Goal: Task Accomplishment & Management: Manage account settings

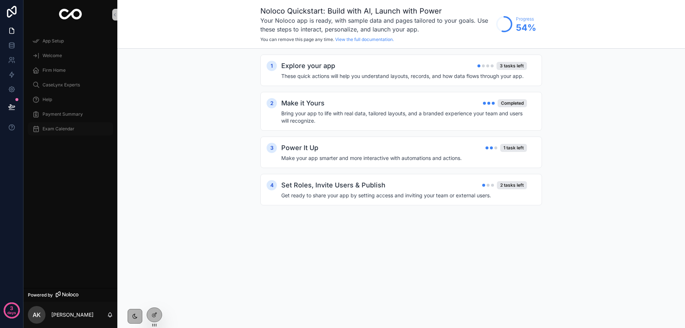
click at [60, 129] on span "Exam Calendar" at bounding box center [59, 129] width 32 height 6
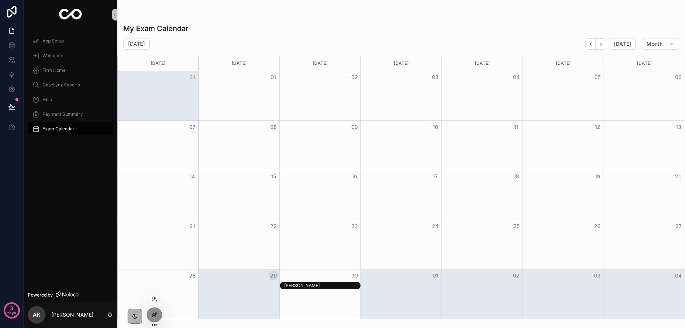
click at [154, 316] on icon at bounding box center [154, 315] width 6 height 6
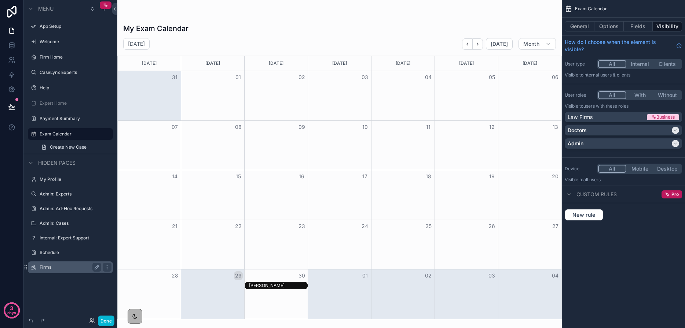
click at [53, 266] on label "Firms" at bounding box center [69, 268] width 59 height 6
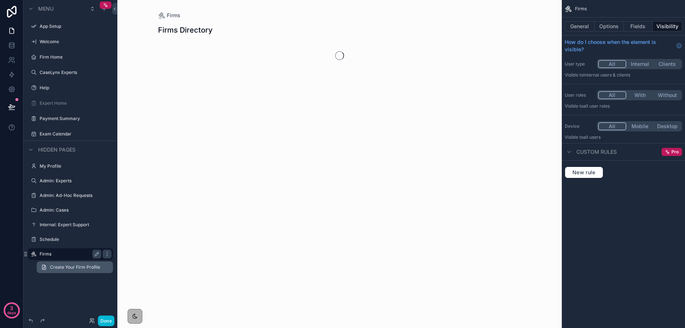
click at [69, 266] on span "Create Your Firm Profile" at bounding box center [75, 268] width 50 height 6
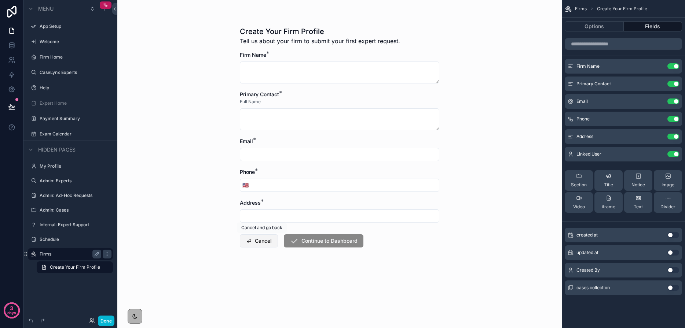
click at [252, 242] on button "Cancel" at bounding box center [259, 241] width 38 height 13
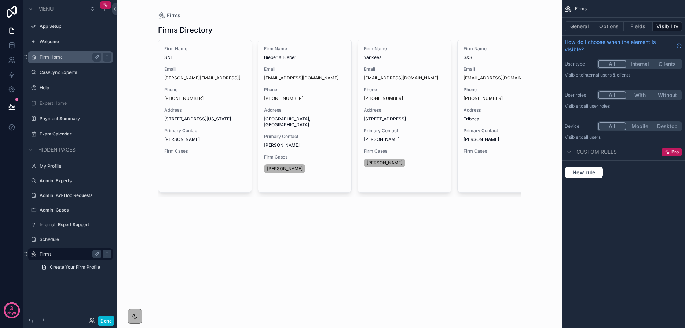
click at [53, 55] on label "Firm Home" at bounding box center [69, 57] width 59 height 6
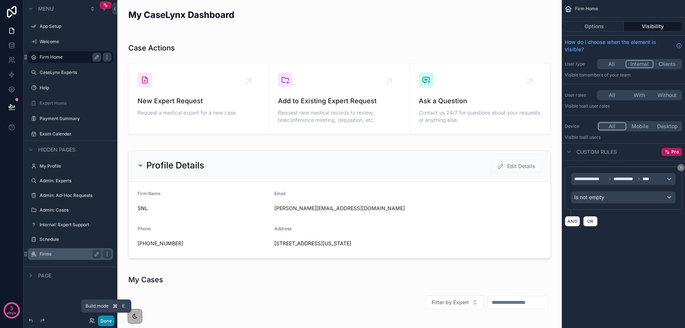
click at [104, 321] on button "Done" at bounding box center [106, 321] width 16 height 11
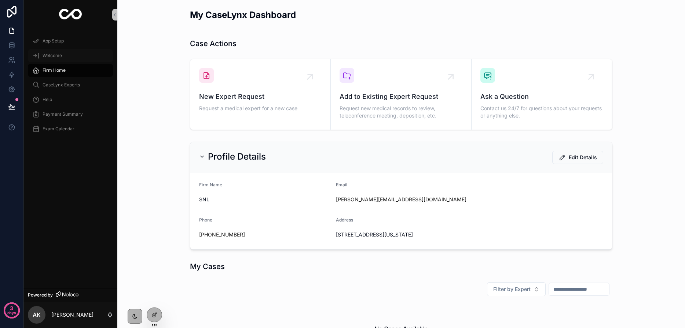
click at [49, 56] on span "Welcome" at bounding box center [52, 56] width 19 height 6
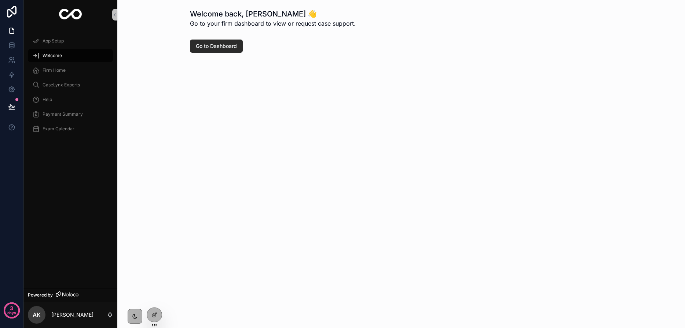
click at [213, 45] on span "Go to Dashboard" at bounding box center [216, 46] width 41 height 7
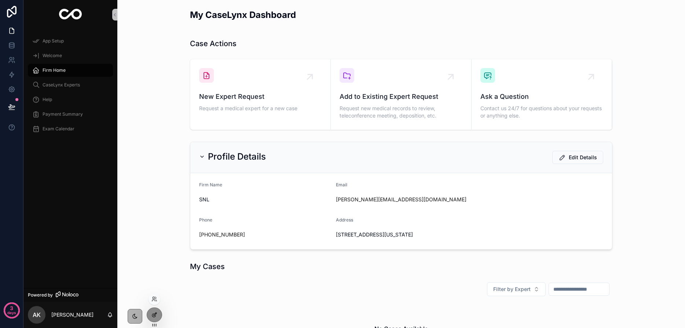
click at [156, 314] on icon at bounding box center [154, 315] width 6 height 6
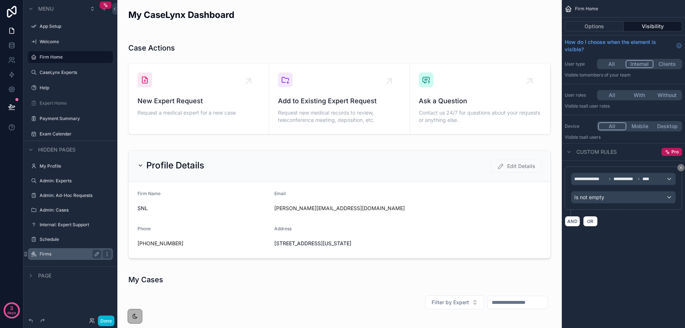
click at [52, 256] on label "Firms" at bounding box center [69, 254] width 59 height 6
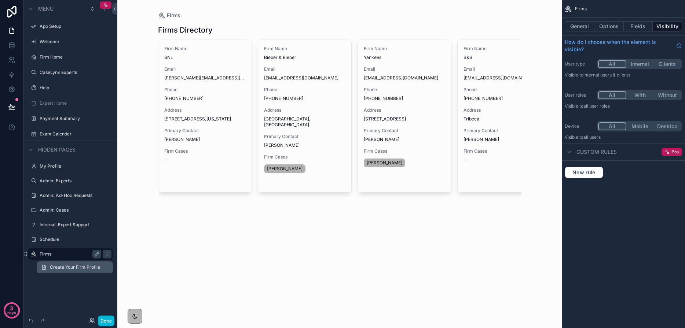
click at [56, 265] on span "Create Your Firm Profile" at bounding box center [75, 268] width 50 height 6
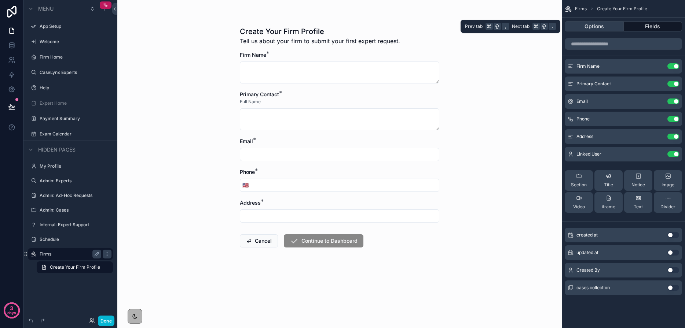
click at [601, 27] on button "Options" at bounding box center [593, 26] width 59 height 10
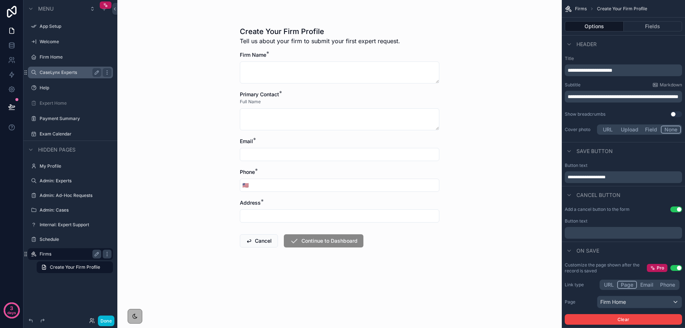
click at [49, 71] on label "CaseLynx Experts" at bounding box center [69, 73] width 59 height 6
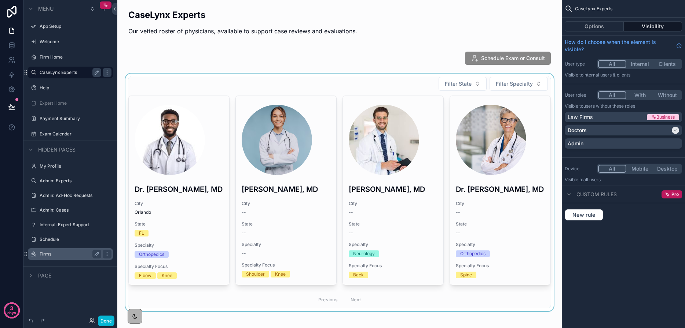
click at [173, 117] on div "scrollable content" at bounding box center [339, 193] width 432 height 238
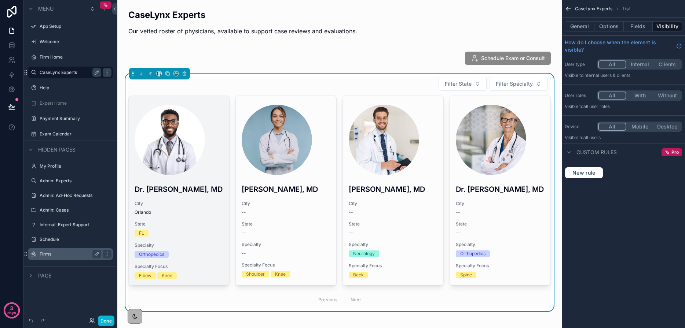
click at [196, 130] on div "scrollable content" at bounding box center [169, 140] width 70 height 70
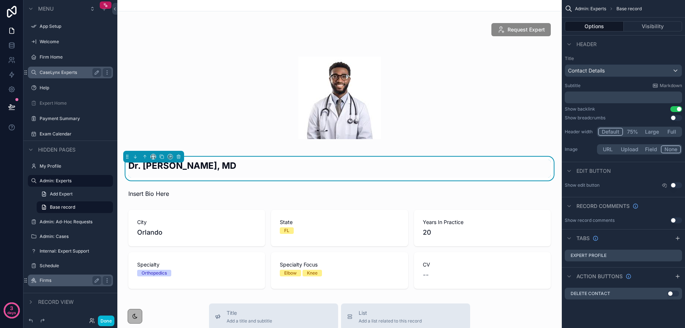
click at [607, 149] on button "URL" at bounding box center [607, 149] width 19 height 8
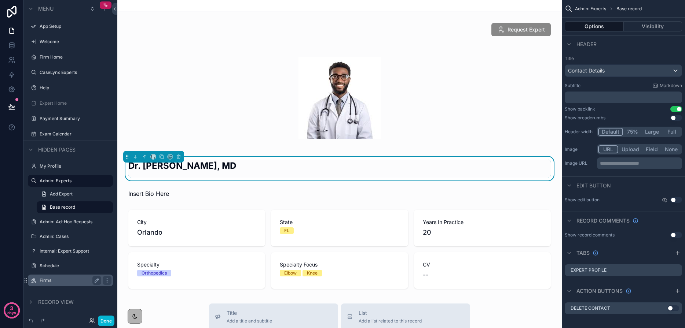
click at [607, 149] on button "URL" at bounding box center [608, 149] width 20 height 8
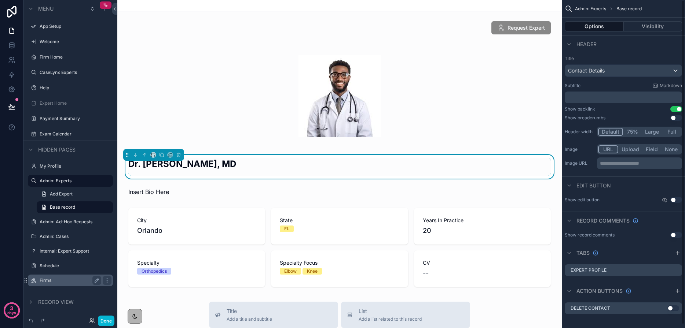
click at [618, 114] on div "**********" at bounding box center [622, 113] width 123 height 121
click at [105, 321] on button "Done" at bounding box center [106, 321] width 16 height 11
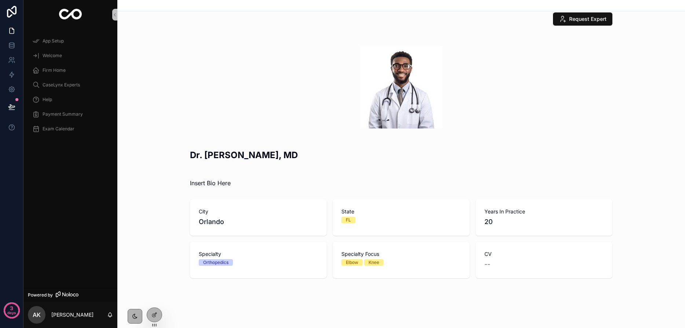
scroll to position [0, 0]
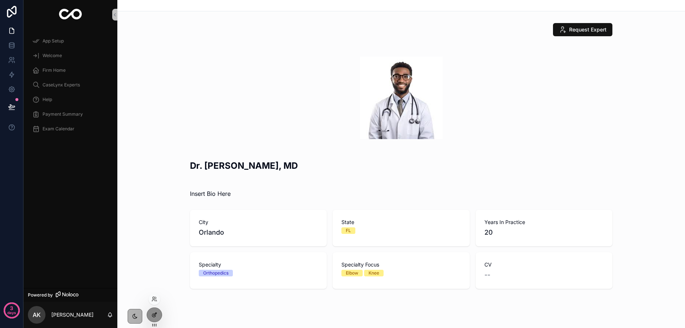
click at [158, 318] on div at bounding box center [154, 315] width 15 height 14
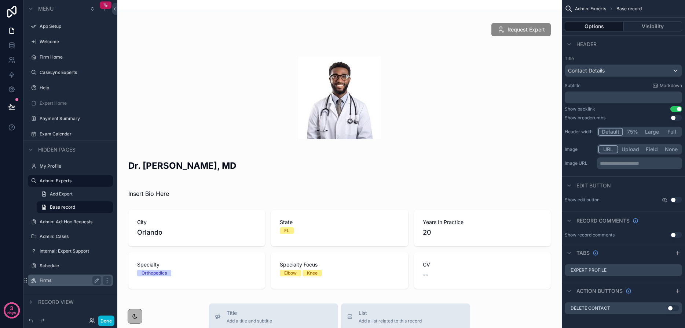
click at [44, 283] on label "Firms" at bounding box center [69, 281] width 59 height 6
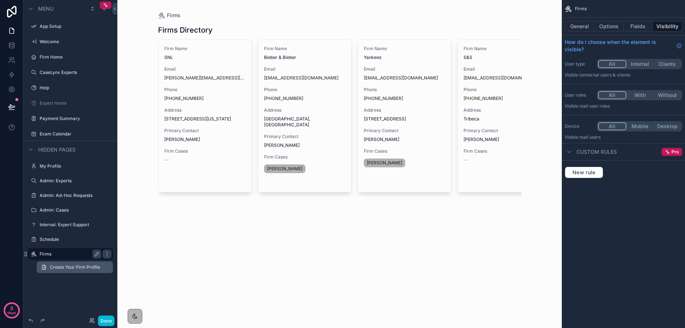
click at [66, 271] on link "Create Your Firm Profile" at bounding box center [75, 268] width 76 height 12
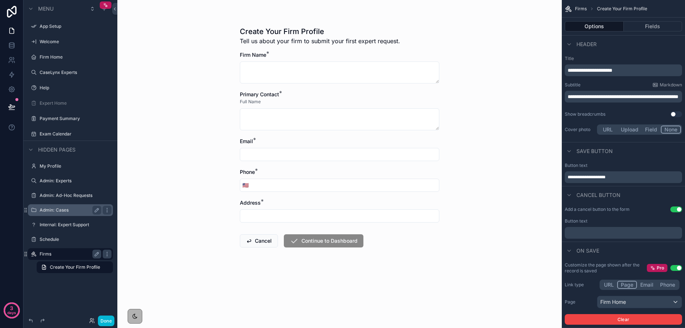
click at [61, 206] on div "Admin: Cases" at bounding box center [71, 210] width 62 height 9
click at [62, 210] on label "Admin: Cases" at bounding box center [69, 210] width 59 height 6
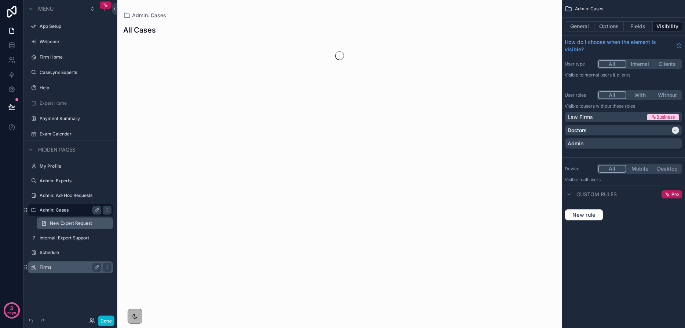
click at [65, 221] on span "New Expert Request" at bounding box center [71, 224] width 42 height 6
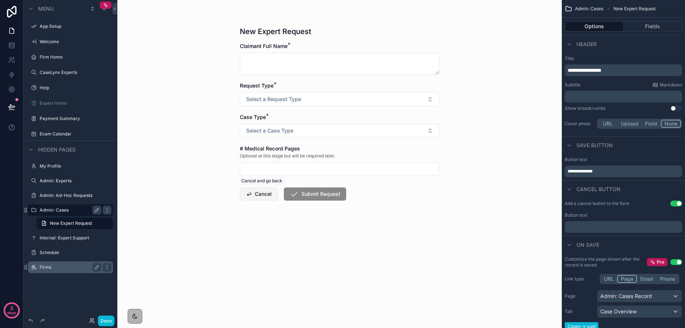
click at [258, 194] on button "Cancel" at bounding box center [259, 194] width 38 height 13
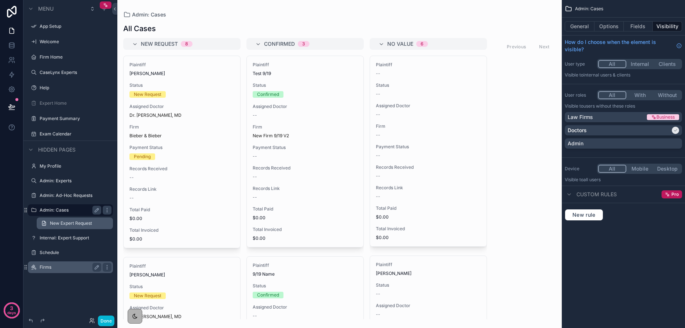
click at [72, 224] on span "New Expert Request" at bounding box center [71, 224] width 42 height 6
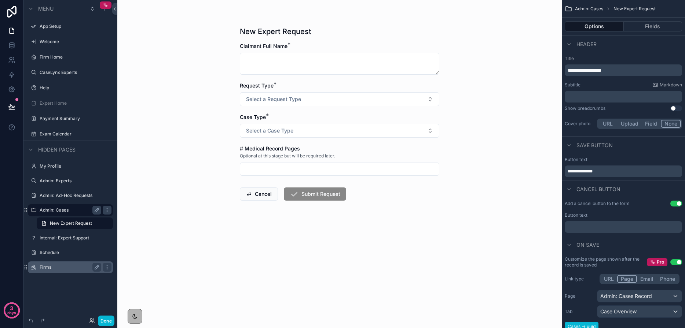
click at [47, 210] on label "Admin: Cases" at bounding box center [69, 210] width 59 height 6
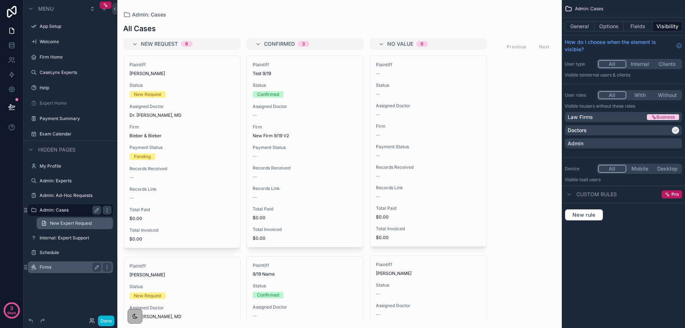
click at [63, 222] on span "New Expert Request" at bounding box center [71, 224] width 42 height 6
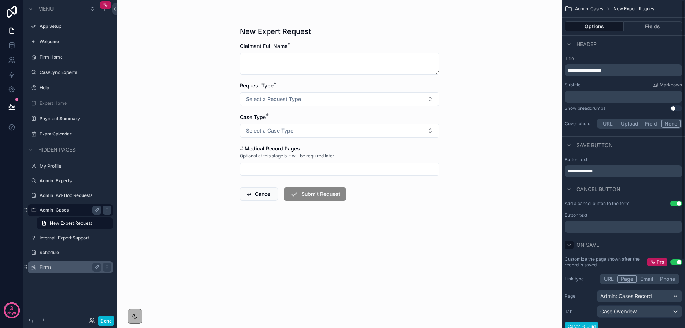
click at [569, 241] on div "scrollable content" at bounding box center [568, 245] width 9 height 9
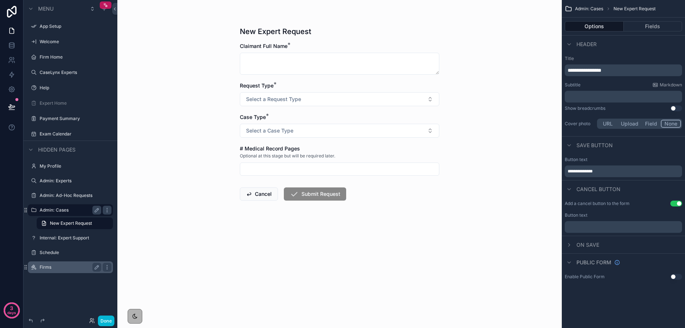
click at [677, 201] on button "Use setting" at bounding box center [676, 204] width 12 height 6
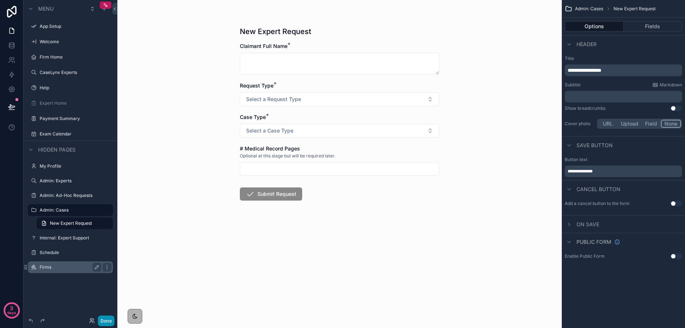
click at [105, 321] on button "Done" at bounding box center [106, 321] width 16 height 11
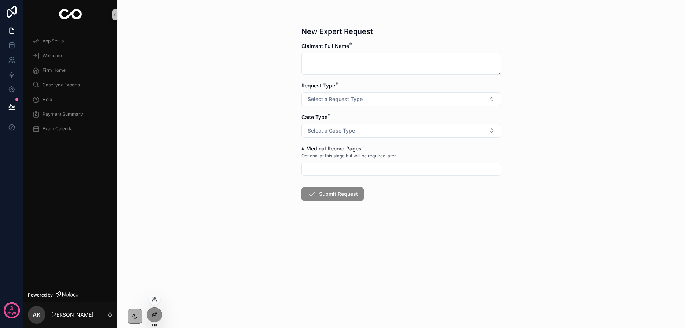
click at [157, 318] on div at bounding box center [154, 315] width 15 height 14
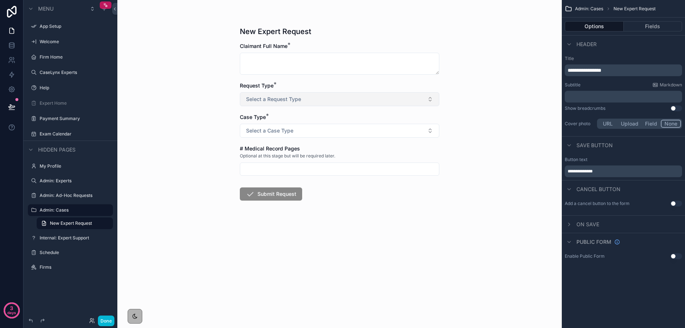
click at [256, 100] on span "Select a Request Type" at bounding box center [273, 99] width 55 height 7
click at [262, 130] on div "CME / IME" at bounding box center [259, 128] width 21 height 7
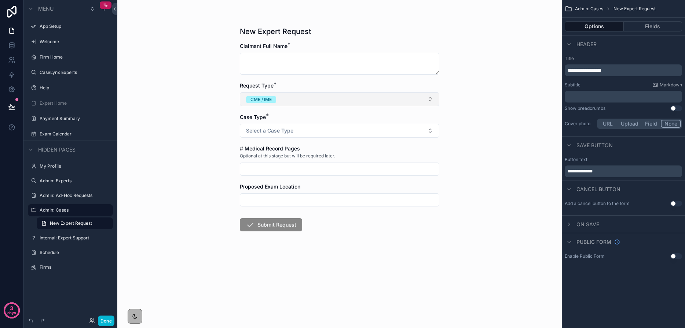
click at [253, 101] on div "CME / IME" at bounding box center [260, 99] width 21 height 7
click at [230, 120] on div "New Expert Request Claimant Full Name * Request Type * CME / IME Case Type * Se…" at bounding box center [339, 164] width 444 height 328
click at [265, 104] on button "CME / IME" at bounding box center [339, 99] width 199 height 14
click at [273, 138] on div "Record review" at bounding box center [264, 139] width 30 height 7
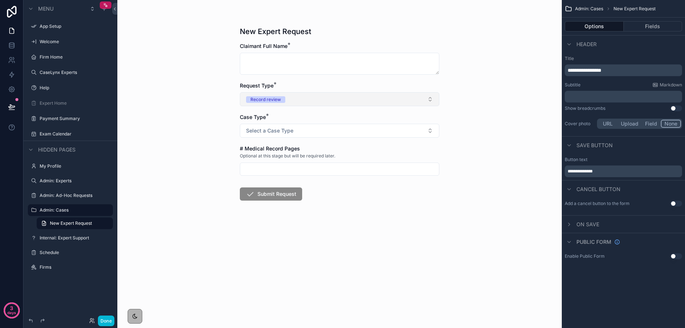
click at [284, 98] on span "Record review" at bounding box center [265, 99] width 39 height 7
click at [213, 127] on div "New Expert Request Claimant Full Name * Request Type * Record review Case Type …" at bounding box center [339, 164] width 444 height 328
click at [647, 27] on button "Fields" at bounding box center [652, 26] width 59 height 10
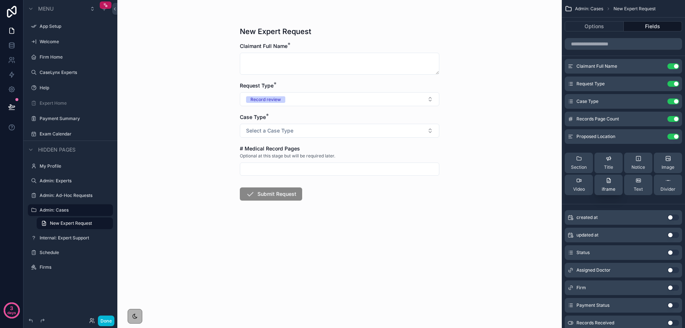
click at [605, 189] on span "iframe" at bounding box center [608, 190] width 14 height 6
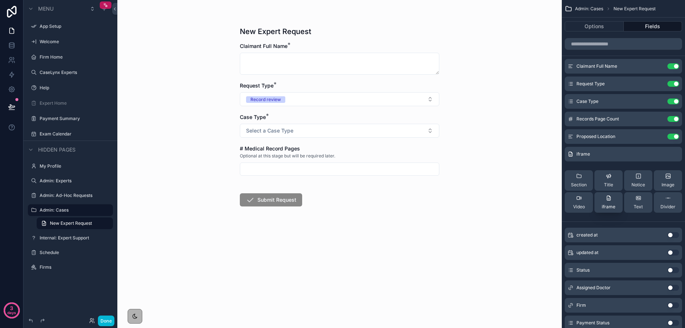
click at [608, 203] on div "iframe" at bounding box center [608, 202] width 14 height 15
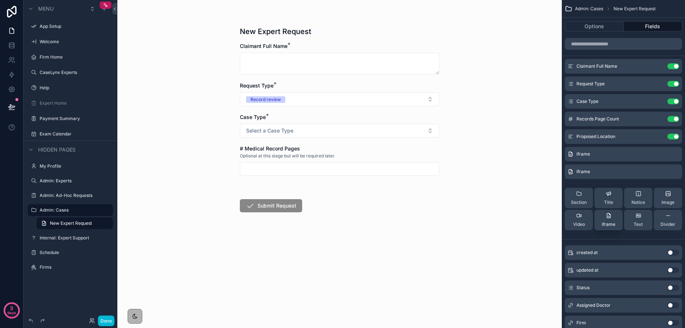
click at [610, 218] on icon "scrollable content" at bounding box center [608, 216] width 6 height 6
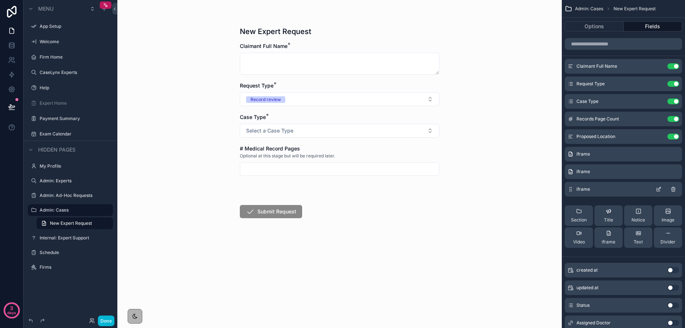
click at [673, 191] on icon "scrollable content" at bounding box center [673, 190] width 6 height 6
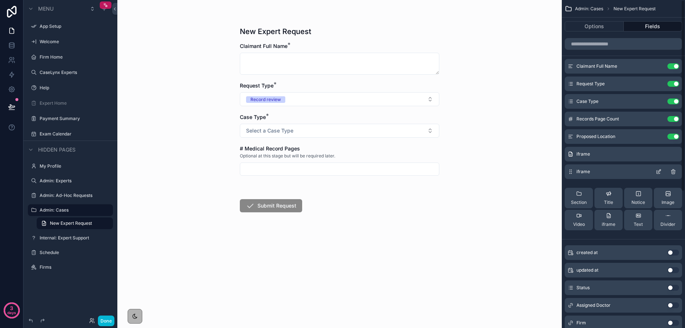
click at [671, 173] on icon "scrollable content" at bounding box center [672, 172] width 3 height 3
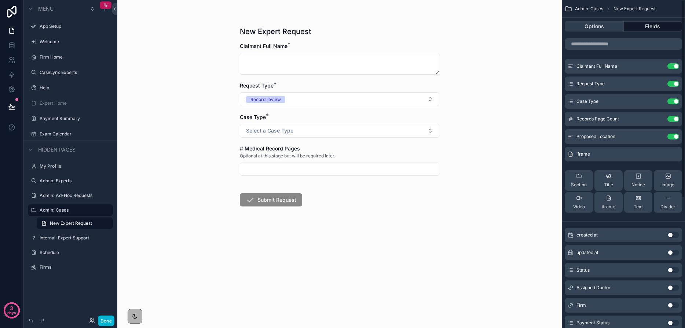
click at [605, 25] on button "Options" at bounding box center [593, 26] width 59 height 10
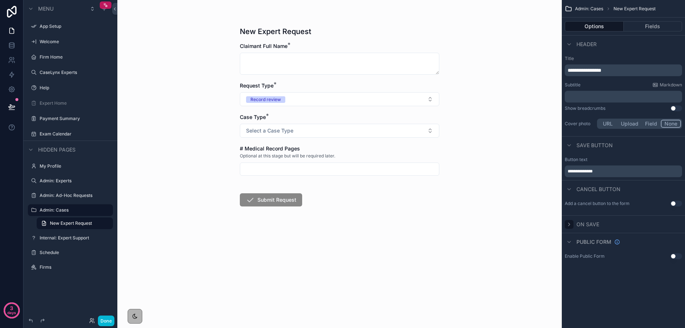
click at [567, 225] on icon "scrollable content" at bounding box center [569, 225] width 6 height 6
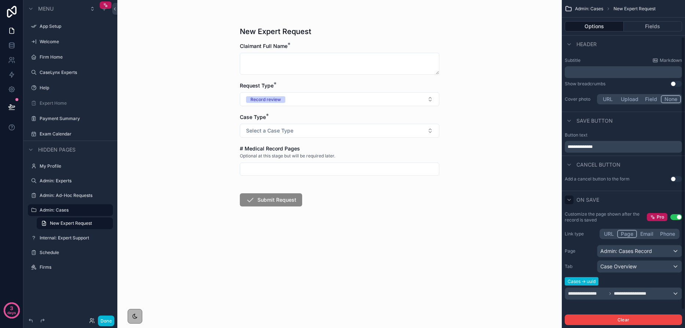
scroll to position [66, 0]
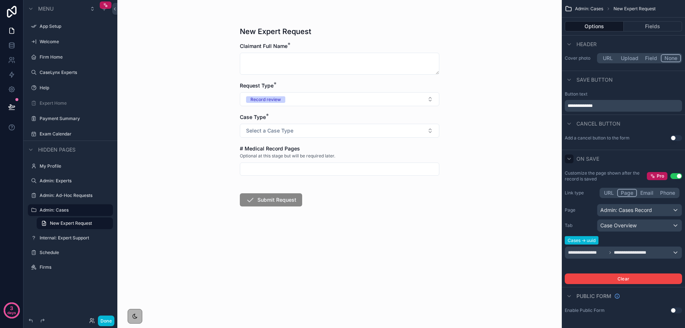
click at [608, 193] on div "**********" at bounding box center [622, 125] width 123 height 382
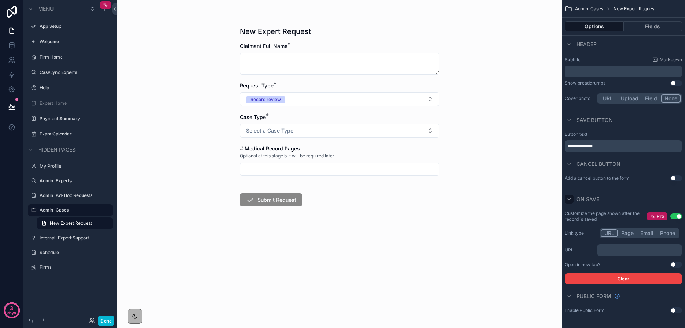
click at [619, 251] on p "﻿" at bounding box center [639, 250] width 81 height 6
click at [453, 276] on div "New Expert Request Claimant Full Name * Request Type * Record review Case Type …" at bounding box center [339, 164] width 444 height 328
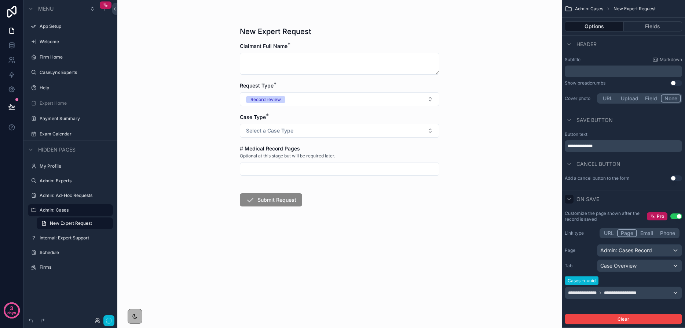
click at [625, 236] on button "Page" at bounding box center [627, 233] width 20 height 8
click at [91, 322] on icon at bounding box center [92, 321] width 6 height 6
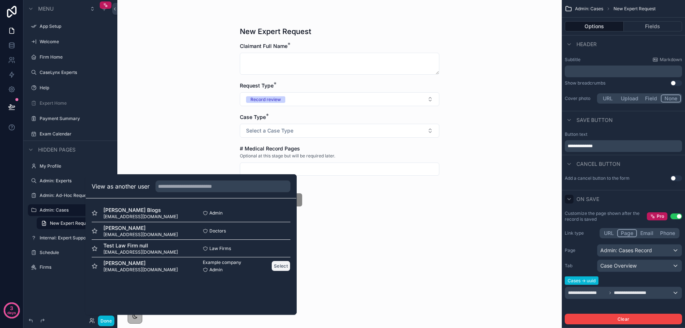
click at [280, 266] on button "Select" at bounding box center [280, 266] width 19 height 11
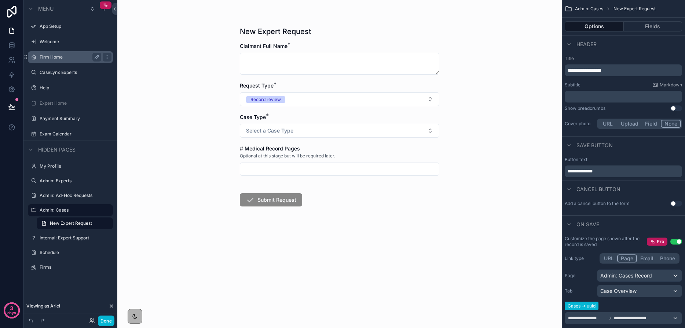
click at [43, 56] on label "Firm Home" at bounding box center [69, 57] width 59 height 6
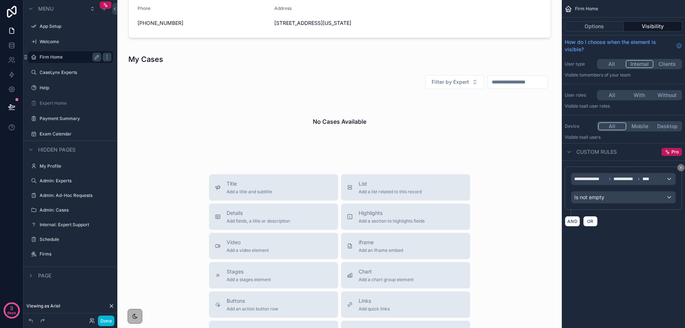
scroll to position [219, 0]
click at [585, 24] on button "Options" at bounding box center [593, 26] width 59 height 10
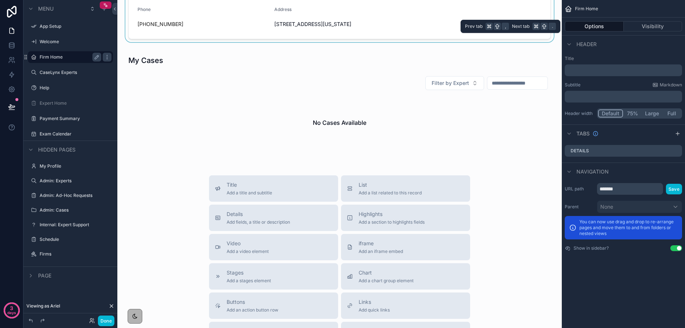
scroll to position [0, 0]
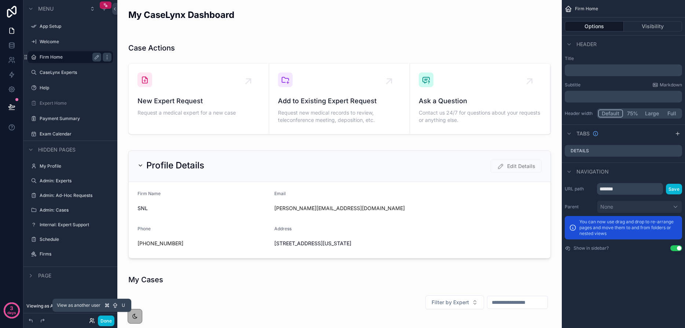
click at [91, 323] on icon at bounding box center [92, 321] width 6 height 6
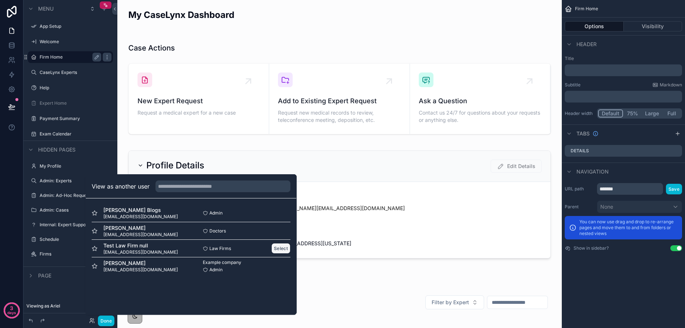
click at [276, 250] on button "Select" at bounding box center [280, 248] width 19 height 11
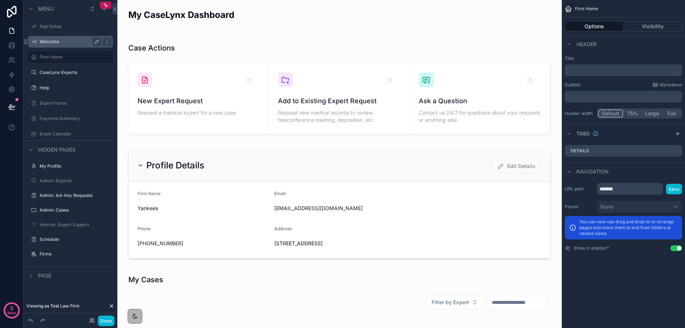
click at [55, 40] on label "Welcome" at bounding box center [69, 42] width 59 height 6
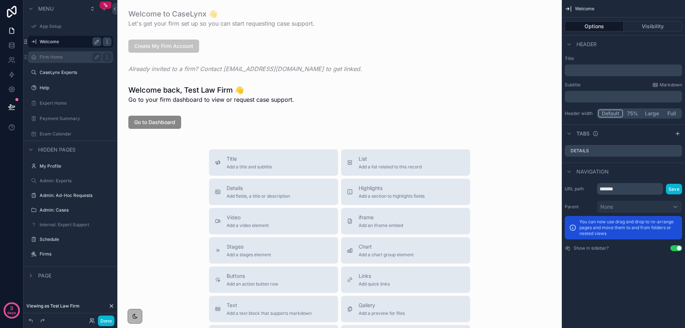
click at [52, 59] on label "Firm Home" at bounding box center [69, 57] width 59 height 6
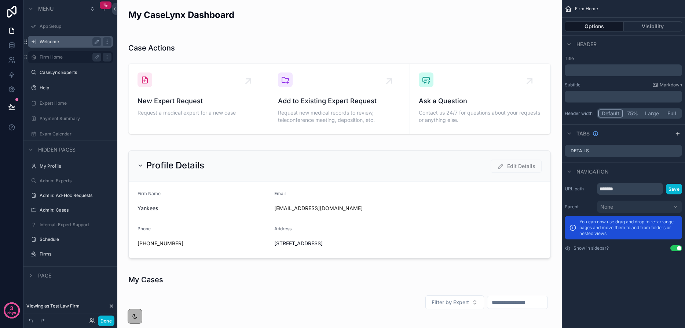
click at [609, 25] on button "Options" at bounding box center [593, 26] width 59 height 10
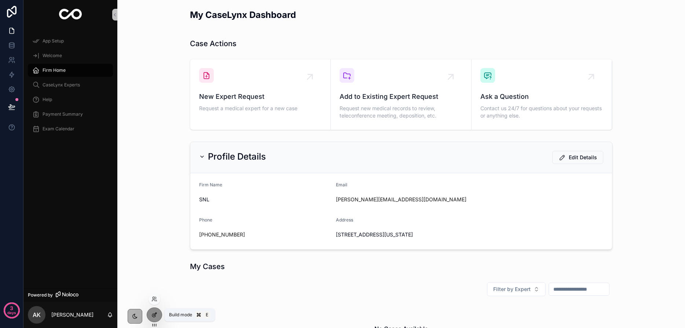
click at [152, 314] on icon at bounding box center [154, 315] width 6 height 6
click at [153, 321] on div at bounding box center [154, 315] width 15 height 14
click at [153, 300] on icon at bounding box center [153, 300] width 3 height 1
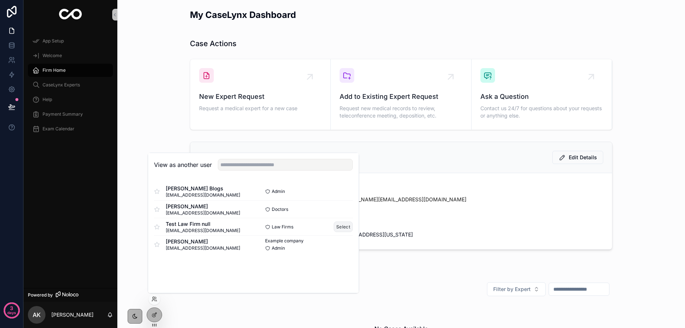
click at [342, 229] on button "Select" at bounding box center [342, 227] width 19 height 11
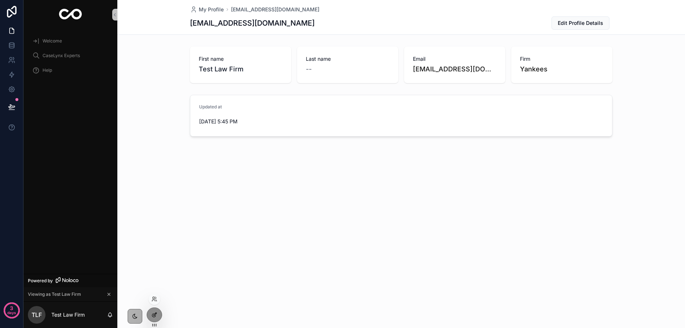
click at [154, 319] on div at bounding box center [154, 315] width 15 height 14
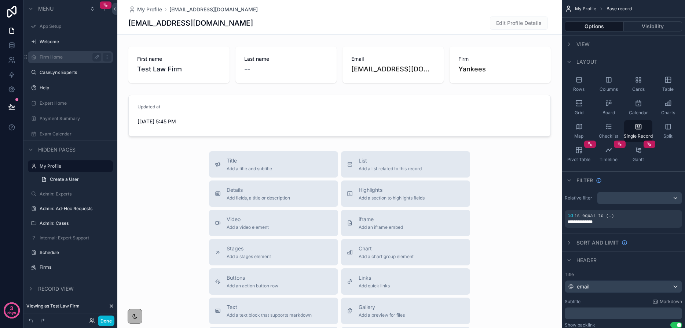
click at [55, 58] on label "Firm Home" at bounding box center [69, 57] width 59 height 6
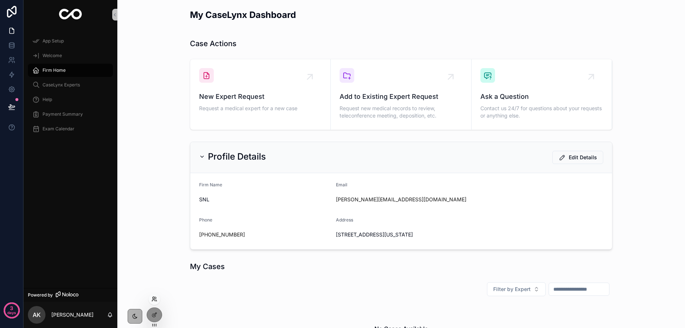
click at [155, 301] on icon at bounding box center [153, 300] width 3 height 1
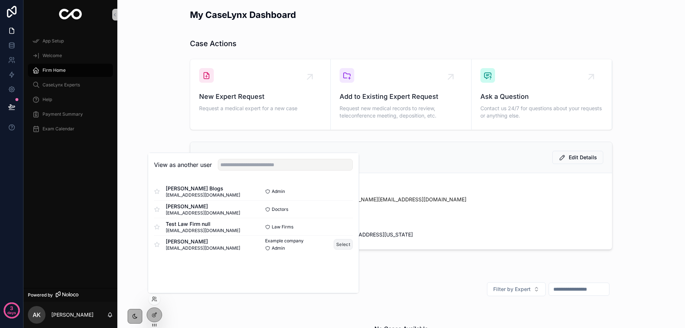
click at [346, 243] on button "Select" at bounding box center [342, 244] width 19 height 11
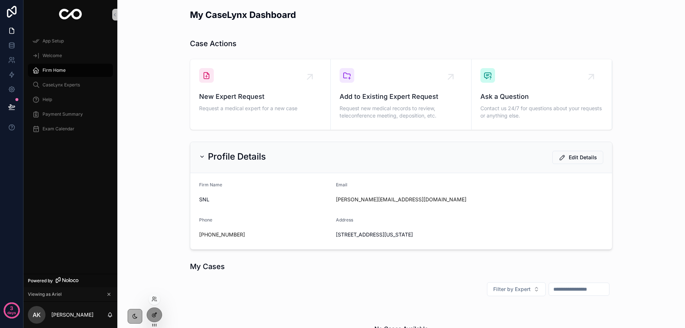
click at [151, 315] on icon at bounding box center [154, 315] width 6 height 6
click at [165, 59] on div "Case Actions New Expert Request Request a medical expert for a new case Add to …" at bounding box center [401, 84] width 556 height 97
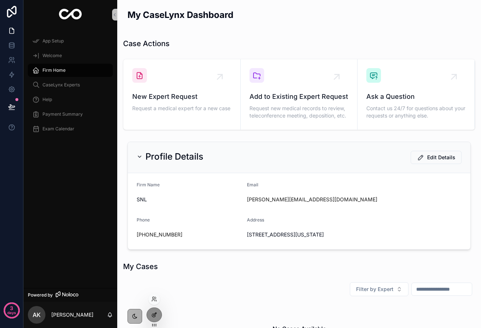
click at [155, 318] on div at bounding box center [154, 315] width 15 height 14
click at [154, 299] on icon at bounding box center [153, 298] width 2 height 2
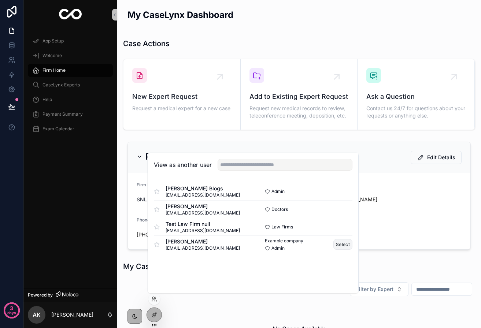
click at [343, 244] on button "Select" at bounding box center [342, 244] width 19 height 11
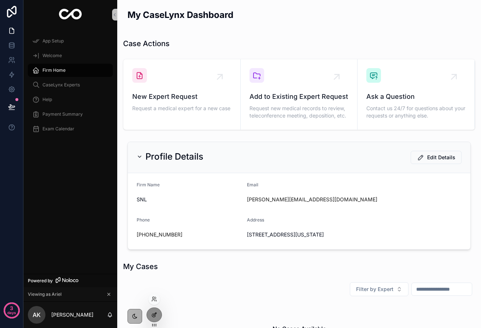
click at [157, 313] on icon at bounding box center [154, 315] width 6 height 6
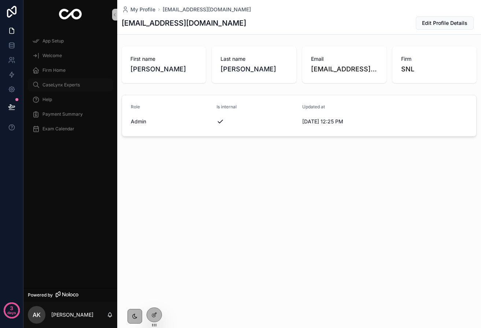
click at [67, 86] on span "CaseLynx Experts" at bounding box center [61, 85] width 37 height 6
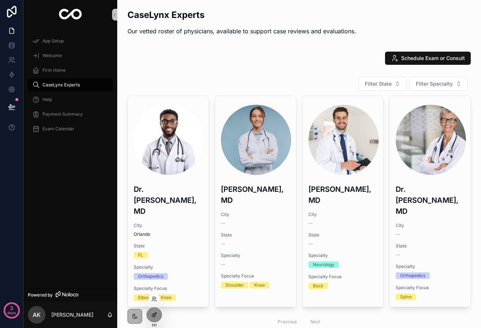
click at [153, 314] on icon at bounding box center [154, 315] width 6 height 6
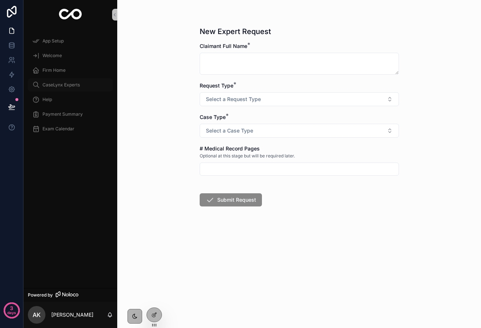
click at [48, 82] on span "CaseLynx Experts" at bounding box center [61, 85] width 37 height 6
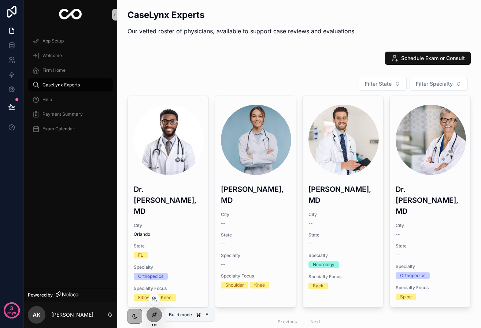
click at [154, 314] on icon at bounding box center [155, 314] width 3 height 3
click at [70, 114] on span "Payment Summary" at bounding box center [63, 114] width 40 height 6
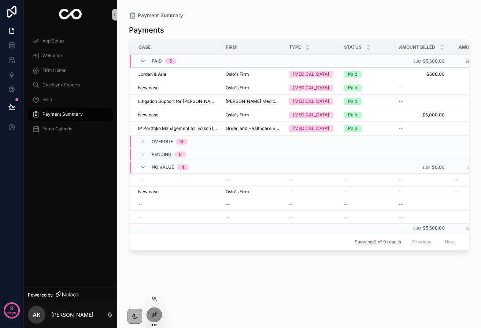
click at [152, 310] on div at bounding box center [154, 315] width 15 height 14
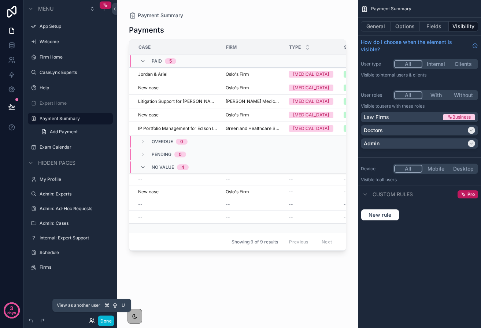
click at [91, 321] on icon at bounding box center [92, 321] width 6 height 6
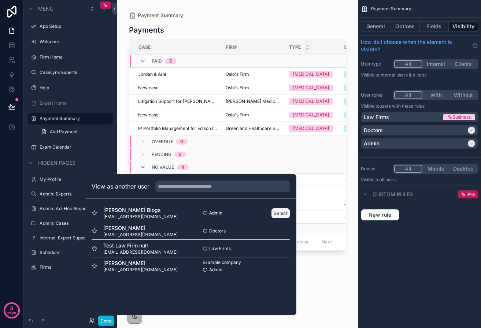
click at [283, 214] on button "Select" at bounding box center [280, 213] width 19 height 11
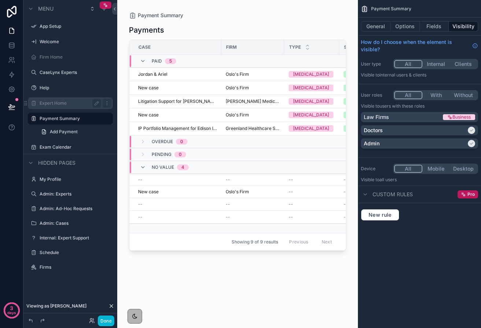
click at [67, 104] on label "Expert Home" at bounding box center [69, 103] width 59 height 6
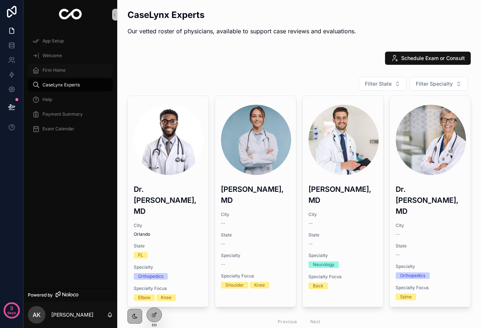
click at [48, 68] on span "Firm Home" at bounding box center [54, 70] width 23 height 6
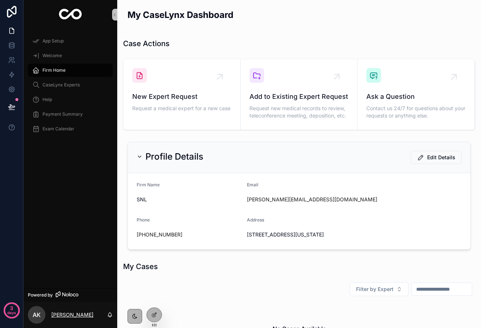
click at [56, 313] on p "[PERSON_NAME]" at bounding box center [72, 314] width 42 height 7
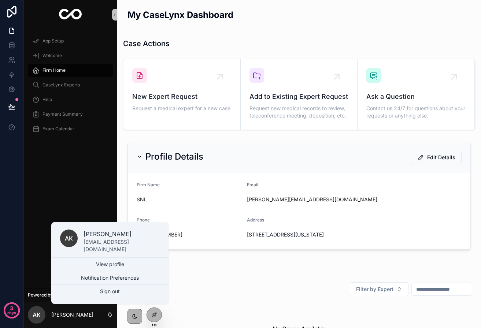
click at [62, 206] on div "App Setup Welcome Firm Home CaseLynx Experts Help Payment Summary Exam Calendar" at bounding box center [70, 158] width 94 height 259
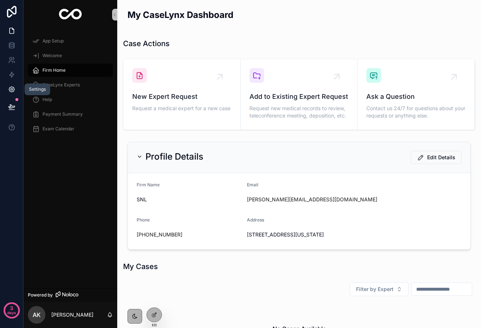
click at [14, 88] on icon at bounding box center [11, 89] width 7 height 7
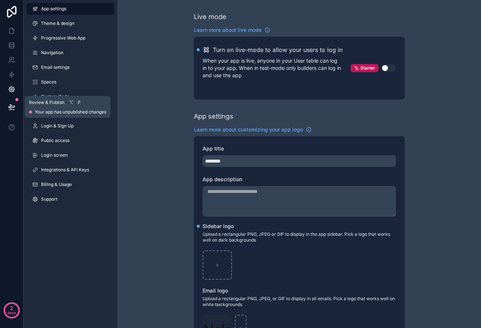
click at [12, 103] on icon at bounding box center [11, 106] width 7 height 7
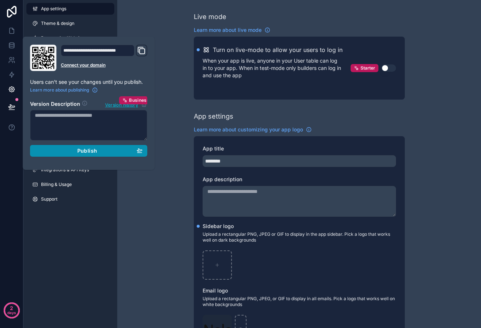
click at [73, 150] on div "Publish" at bounding box center [89, 151] width 108 height 7
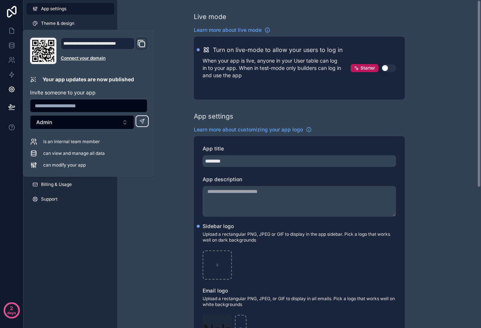
click at [144, 200] on div "Live mode Learn more about live mode Turn on live-mode to allow your users to l…" at bounding box center [299, 287] width 364 height 575
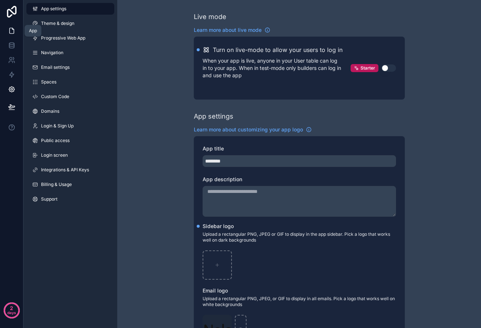
click at [11, 33] on icon at bounding box center [11, 30] width 7 height 7
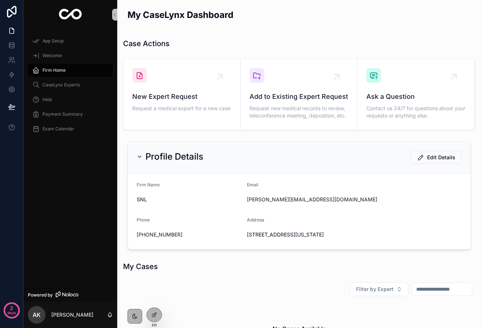
click at [62, 71] on span "Firm Home" at bounding box center [54, 70] width 23 height 6
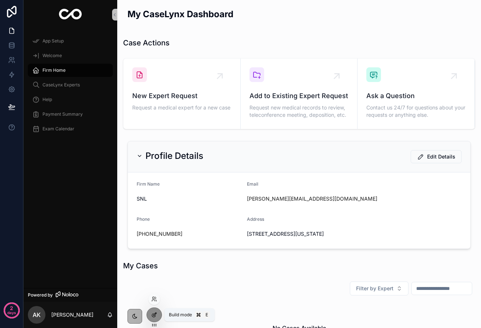
click at [154, 315] on icon at bounding box center [154, 315] width 6 height 6
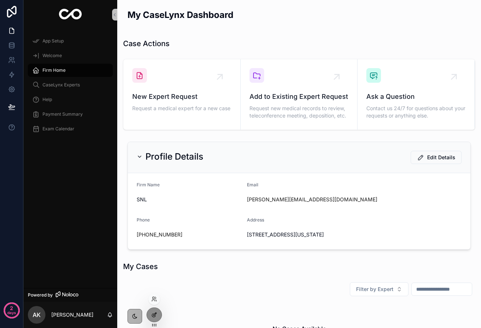
click at [154, 313] on icon at bounding box center [154, 315] width 6 height 6
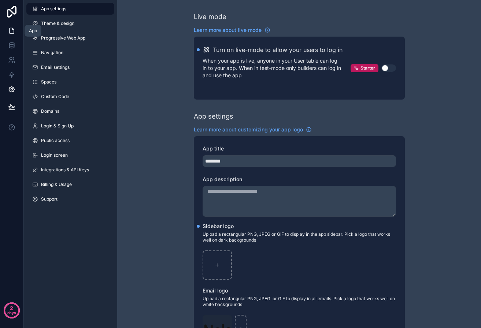
click at [12, 32] on icon at bounding box center [11, 30] width 7 height 7
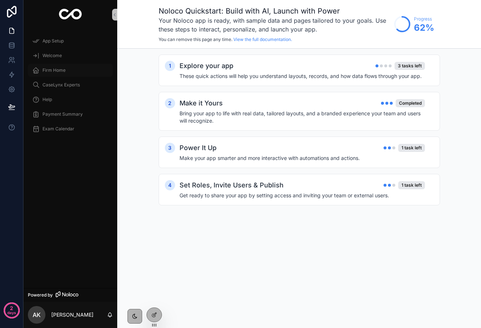
click at [48, 67] on span "Firm Home" at bounding box center [54, 70] width 23 height 6
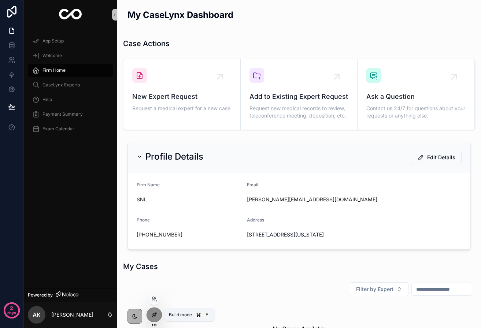
click at [159, 315] on div at bounding box center [154, 315] width 15 height 14
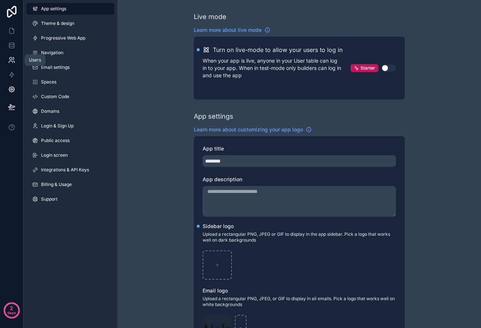
click at [11, 61] on icon at bounding box center [11, 62] width 4 height 2
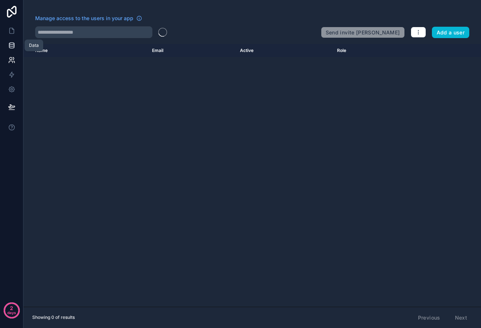
click at [11, 38] on link at bounding box center [11, 45] width 23 height 15
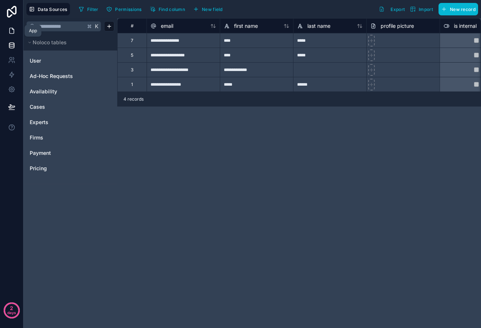
click at [12, 36] on link at bounding box center [11, 30] width 23 height 15
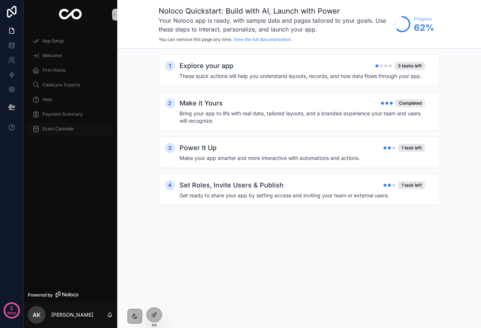
click at [68, 131] on span "Exam Calendar" at bounding box center [59, 129] width 32 height 6
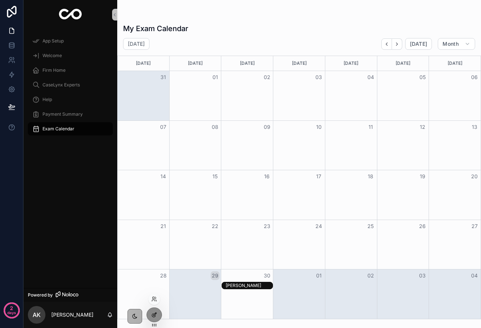
click at [155, 316] on icon at bounding box center [153, 315] width 3 height 3
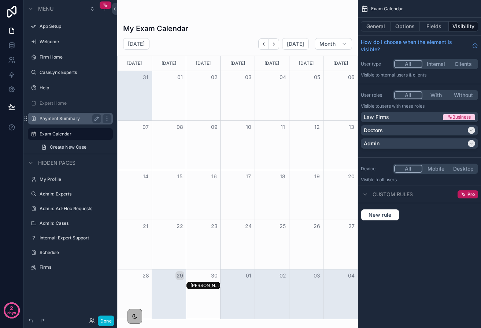
click at [73, 117] on label "Payment Summary" at bounding box center [69, 119] width 59 height 6
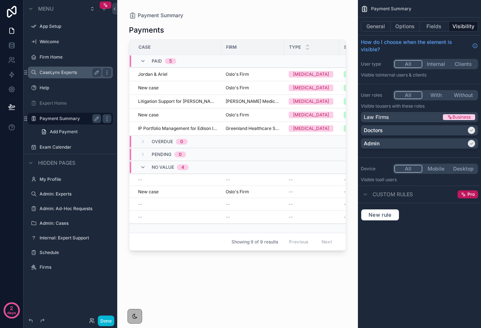
click at [63, 74] on label "CaseLynx Experts" at bounding box center [69, 73] width 59 height 6
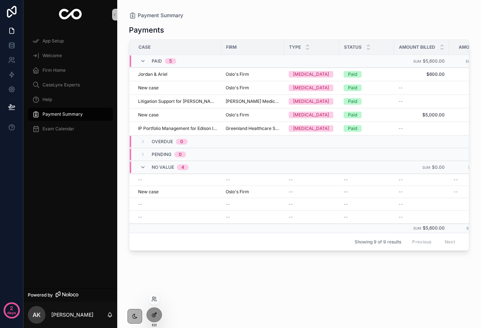
click at [155, 318] on icon at bounding box center [154, 315] width 6 height 6
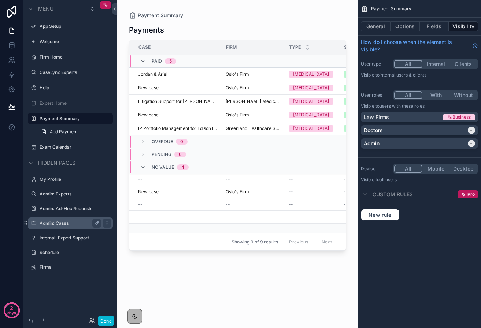
click at [59, 228] on div "Admin: Cases" at bounding box center [70, 224] width 82 height 12
click at [59, 225] on label "Admin: Cases" at bounding box center [69, 224] width 59 height 6
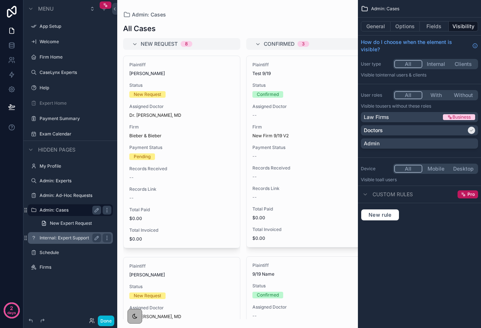
click at [63, 233] on div "Internal: Expert Support" at bounding box center [70, 238] width 82 height 12
click at [65, 236] on label "Internal: Expert Support" at bounding box center [69, 238] width 59 height 6
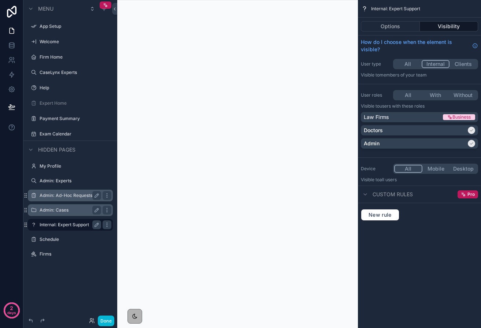
click at [58, 195] on label "Admin: Ad-Hoc Requests" at bounding box center [69, 196] width 59 height 6
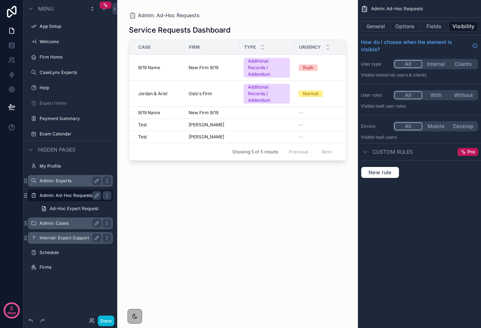
click at [57, 182] on label "Admin: Experts" at bounding box center [69, 181] width 59 height 6
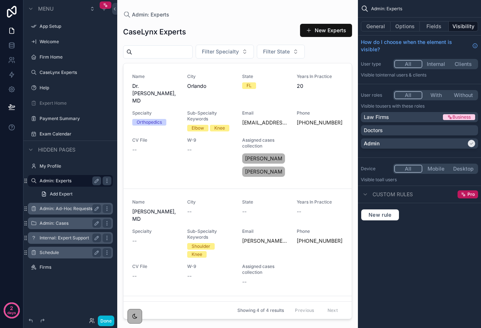
click at [55, 254] on label "Schedule" at bounding box center [69, 253] width 59 height 6
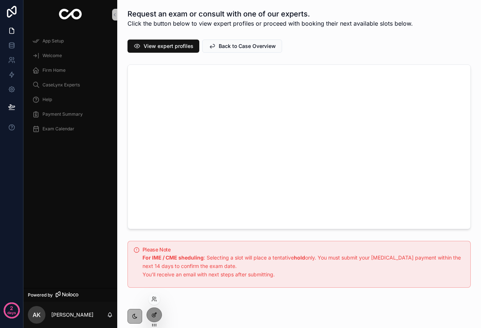
click at [155, 314] on icon at bounding box center [155, 314] width 3 height 3
click at [154, 316] on icon at bounding box center [155, 314] width 3 height 3
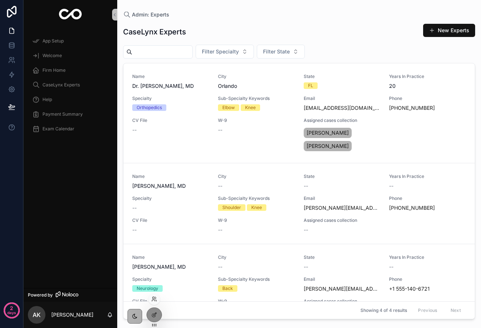
click at [152, 302] on icon at bounding box center [154, 299] width 6 height 6
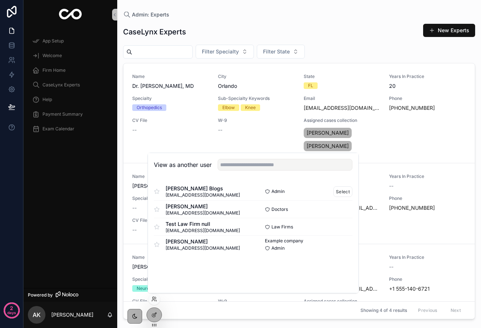
click at [328, 193] on div "Admin Select" at bounding box center [302, 192] width 99 height 11
click at [342, 191] on button "Select" at bounding box center [342, 192] width 19 height 11
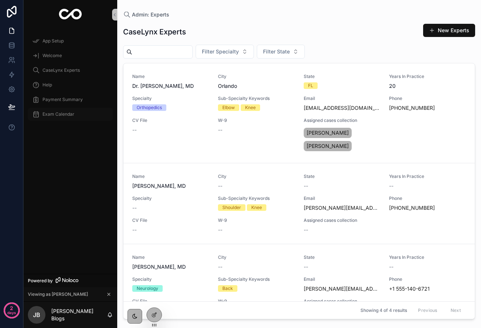
click at [67, 114] on span "Exam Calendar" at bounding box center [59, 114] width 32 height 6
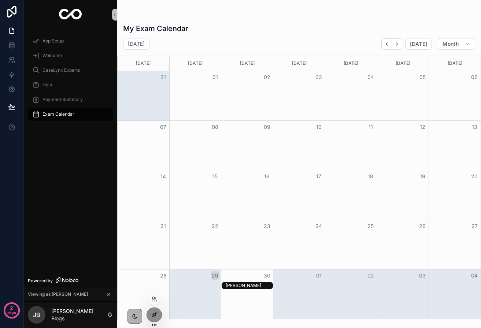
click at [154, 316] on icon at bounding box center [155, 314] width 3 height 3
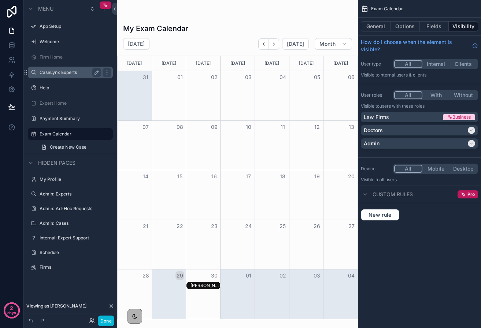
click at [48, 73] on label "CaseLynx Experts" at bounding box center [69, 73] width 59 height 6
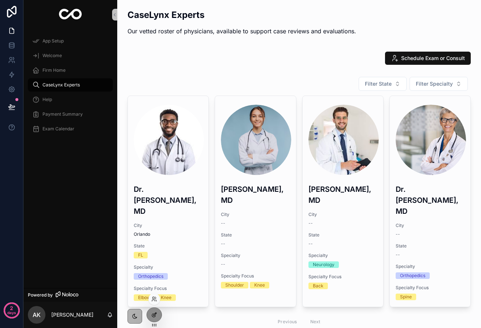
click at [150, 315] on div at bounding box center [154, 315] width 15 height 14
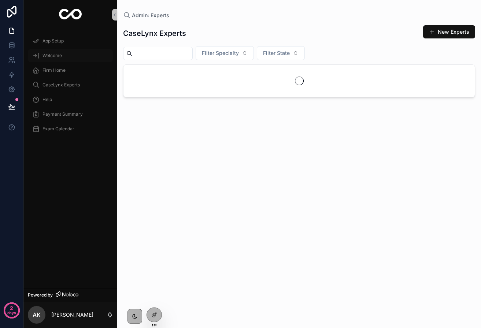
click at [52, 56] on span "Welcome" at bounding box center [52, 56] width 19 height 6
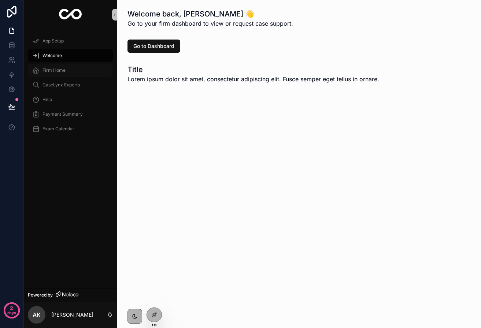
click at [52, 69] on span "Firm Home" at bounding box center [54, 70] width 23 height 6
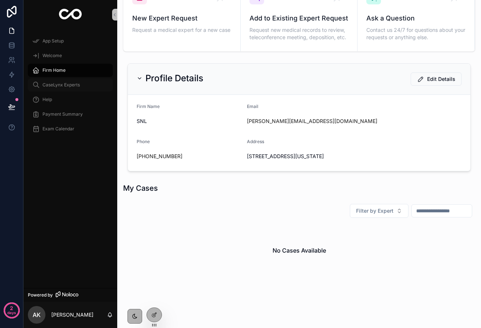
scroll to position [97, 0]
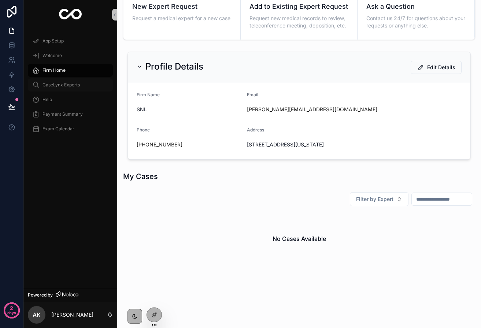
click at [66, 85] on span "CaseLynx Experts" at bounding box center [61, 85] width 37 height 6
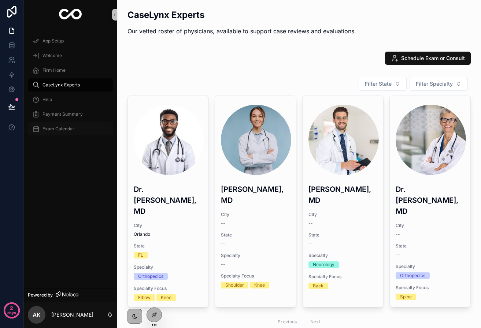
click at [57, 130] on span "Exam Calendar" at bounding box center [59, 129] width 32 height 6
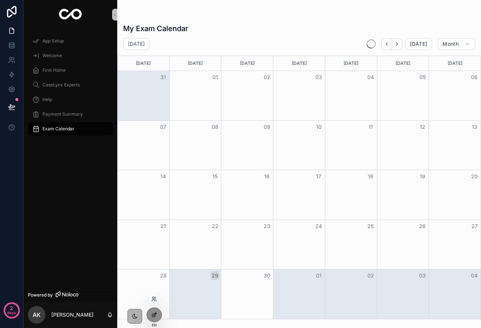
click at [150, 317] on div at bounding box center [154, 315] width 15 height 14
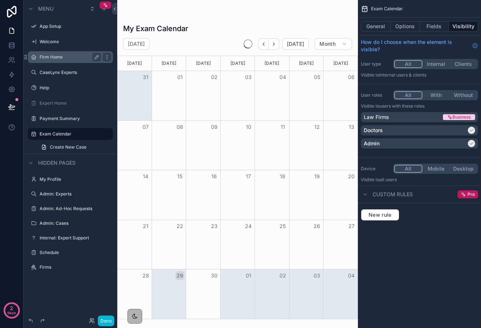
click at [50, 58] on label "Firm Home" at bounding box center [69, 57] width 59 height 6
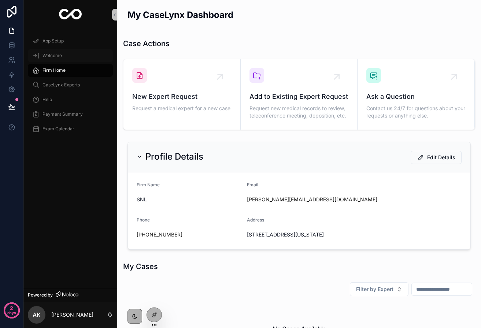
click at [66, 60] on div "Welcome" at bounding box center [70, 56] width 76 height 12
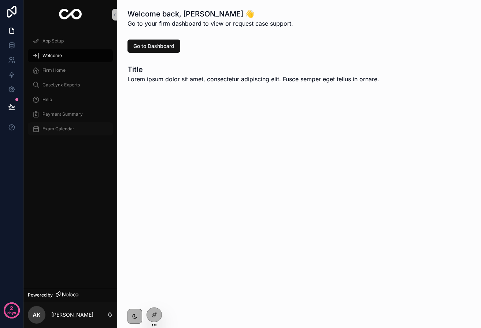
click at [66, 132] on span "Exam Calendar" at bounding box center [59, 129] width 32 height 6
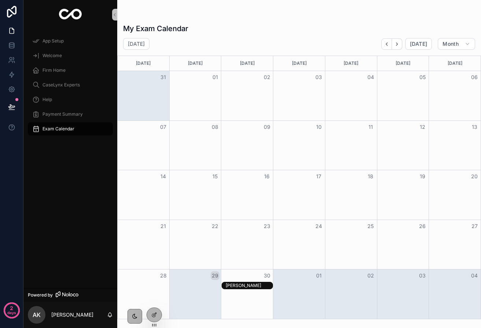
click at [228, 285] on div "[PERSON_NAME]" at bounding box center [249, 286] width 47 height 6
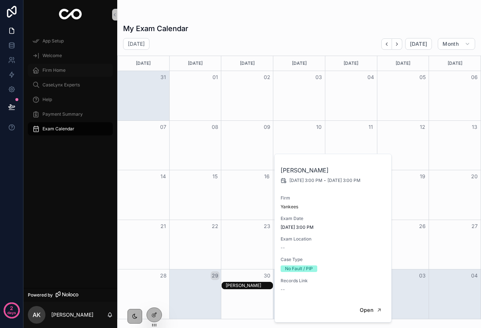
click at [52, 72] on span "Firm Home" at bounding box center [54, 70] width 23 height 6
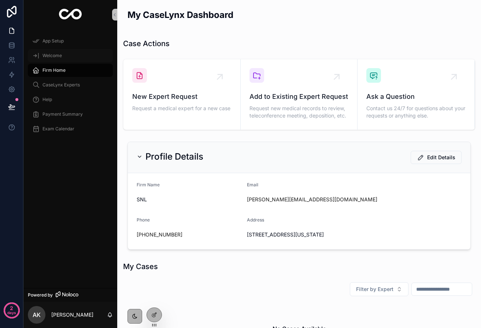
click at [53, 59] on div "Welcome" at bounding box center [70, 56] width 76 height 12
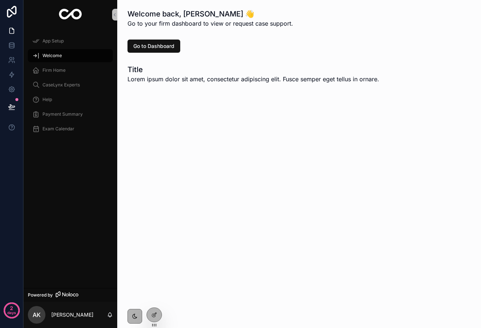
drag, startPoint x: 80, startPoint y: 323, endPoint x: 77, endPoint y: 320, distance: 4.2
click at [79, 321] on div "AK Ariel Kramer" at bounding box center [70, 315] width 94 height 26
click at [73, 315] on p "[PERSON_NAME]" at bounding box center [72, 314] width 42 height 7
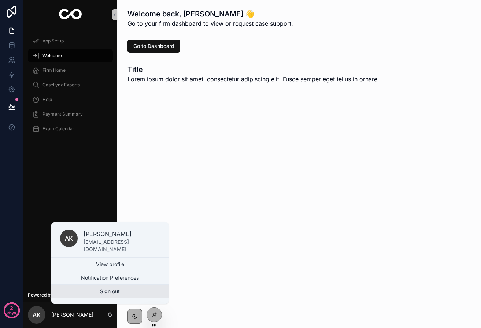
click at [90, 292] on button "Sign out" at bounding box center [109, 291] width 117 height 13
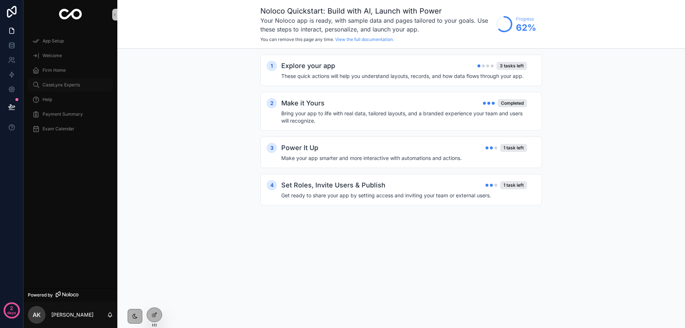
click at [75, 85] on span "CaseLynx Experts" at bounding box center [61, 85] width 37 height 6
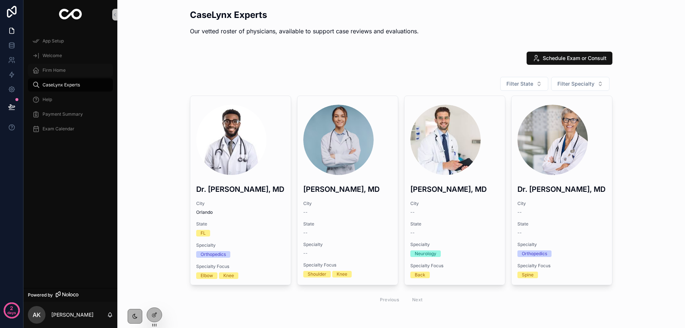
click at [67, 70] on div "Firm Home" at bounding box center [70, 70] width 76 height 12
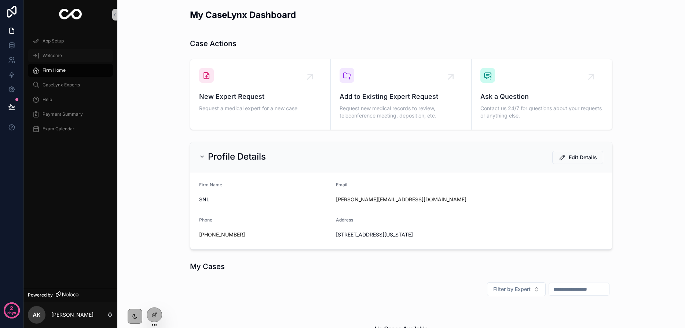
click at [62, 61] on div "Welcome" at bounding box center [70, 56] width 76 height 12
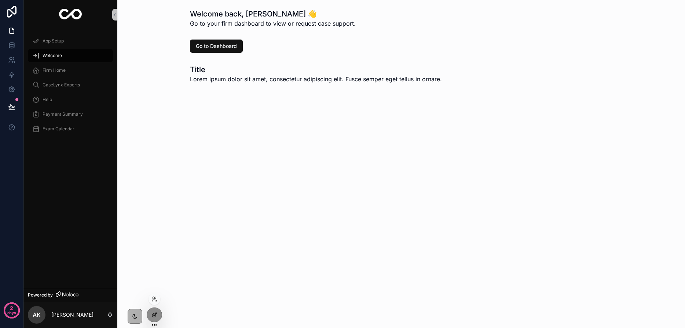
click at [155, 312] on icon at bounding box center [154, 315] width 6 height 6
click at [77, 84] on span "CaseLynx Experts" at bounding box center [61, 85] width 37 height 6
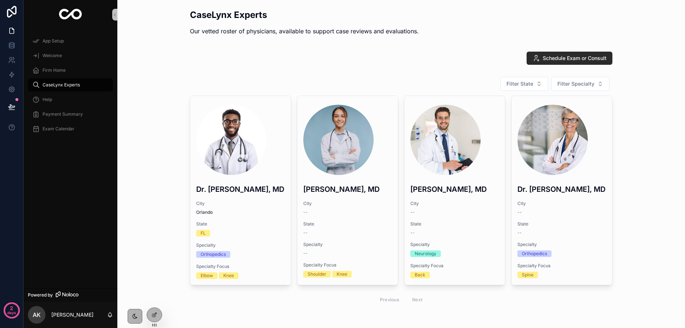
click at [560, 60] on span "Schedule Exam or Consult" at bounding box center [574, 58] width 64 height 7
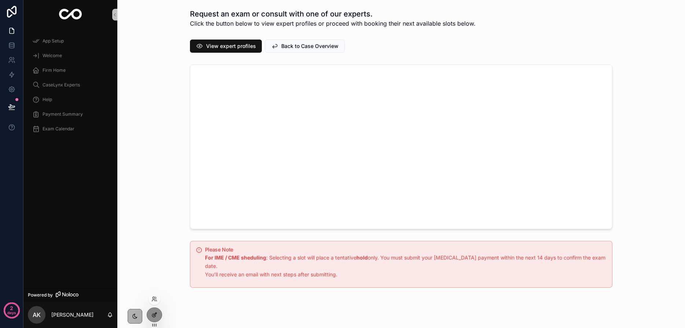
click at [156, 318] on div at bounding box center [154, 315] width 15 height 14
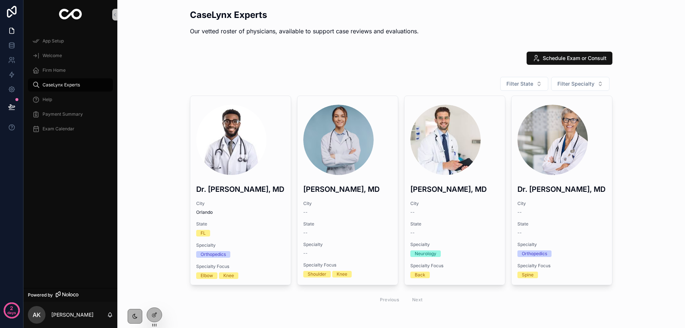
click at [119, 74] on div "CaseLynx Experts Our vetted roster of physicians, available to support case rev…" at bounding box center [400, 179] width 567 height 358
